Goal: Task Accomplishment & Management: Complete application form

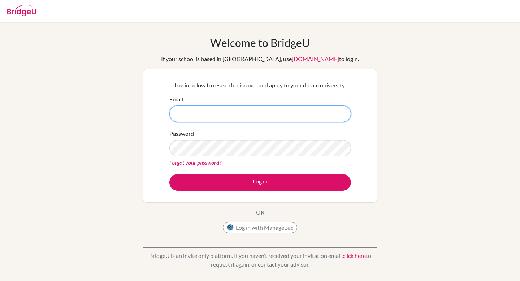
type input "[EMAIL_ADDRESS][DOMAIN_NAME]"
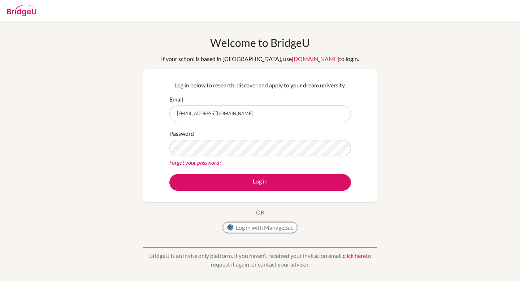
click at [257, 230] on button "Log in with ManageBac" at bounding box center [260, 227] width 74 height 11
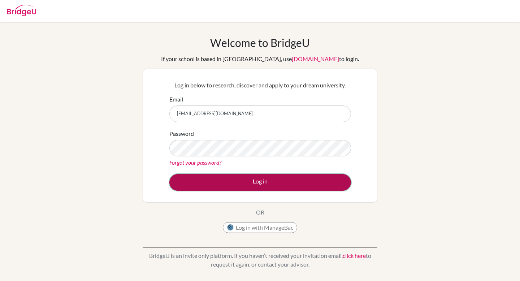
click at [268, 186] on button "Log in" at bounding box center [260, 182] width 182 height 17
